Goal: Task Accomplishment & Management: Use online tool/utility

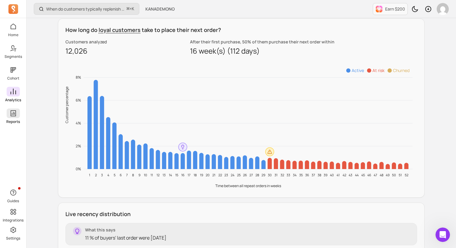
click at [12, 114] on icon at bounding box center [13, 113] width 5 height 6
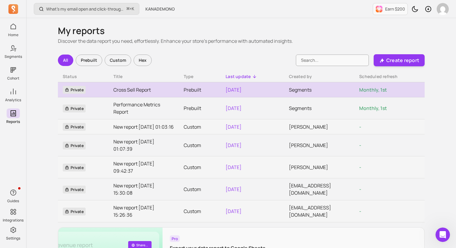
click at [138, 89] on link "Cross Sell Report" at bounding box center [143, 89] width 61 height 7
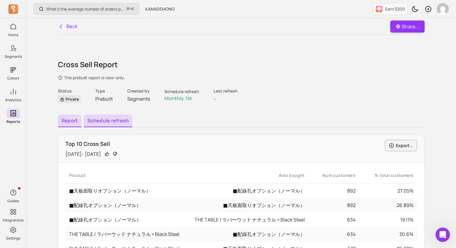
click at [100, 120] on button "Schedule refresh" at bounding box center [108, 121] width 49 height 13
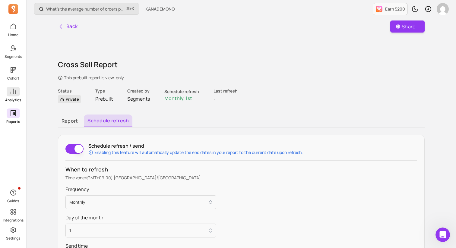
click at [23, 97] on link "Analytics" at bounding box center [13, 95] width 26 height 16
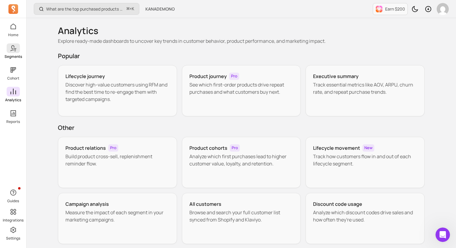
click at [17, 54] on link "Segments" at bounding box center [13, 51] width 26 height 16
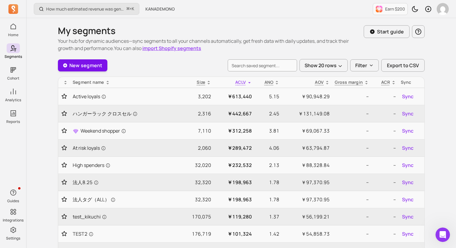
click at [69, 66] on link "New segment" at bounding box center [82, 65] width 49 height 12
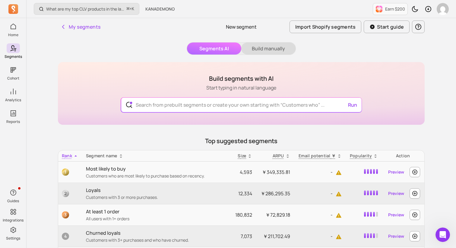
click at [276, 48] on button "Build manually" at bounding box center [268, 49] width 54 height 12
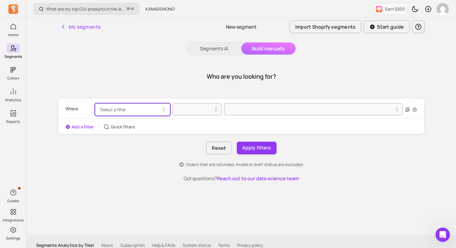
click at [143, 113] on button "Select a filter" at bounding box center [132, 109] width 75 height 12
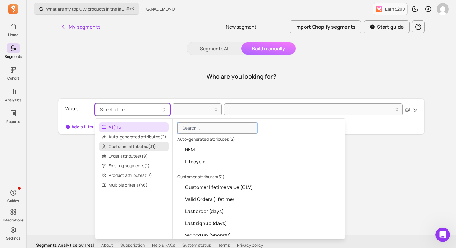
click at [144, 148] on span "Customer attributes ( 31 )" at bounding box center [134, 147] width 70 height 10
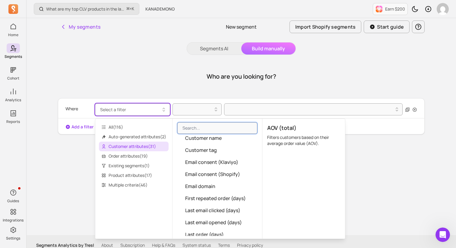
scroll to position [106, 0]
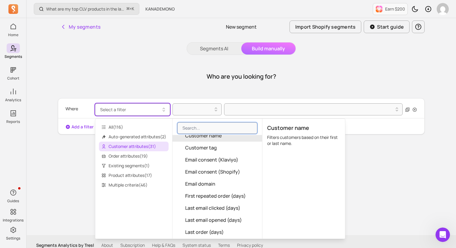
click at [143, 75] on div "Who are you looking for?" at bounding box center [241, 76] width 367 height 29
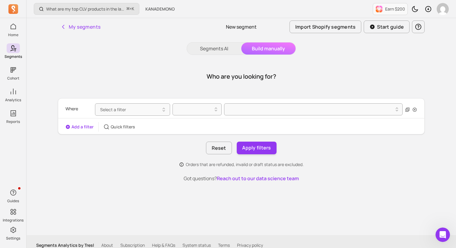
click at [140, 76] on div "Who are you looking for?" at bounding box center [241, 76] width 367 height 29
click at [62, 28] on icon "button" at bounding box center [63, 27] width 6 height 6
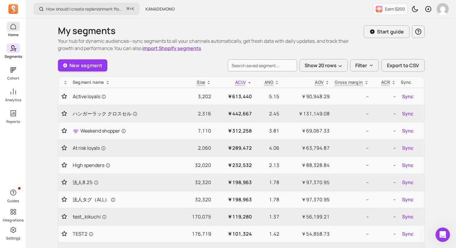
click at [17, 31] on link "Home" at bounding box center [13, 30] width 26 height 16
